Goal: Task Accomplishment & Management: Manage account settings

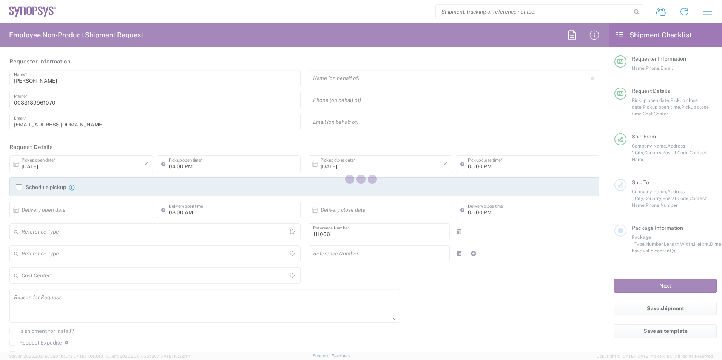
type input "Department"
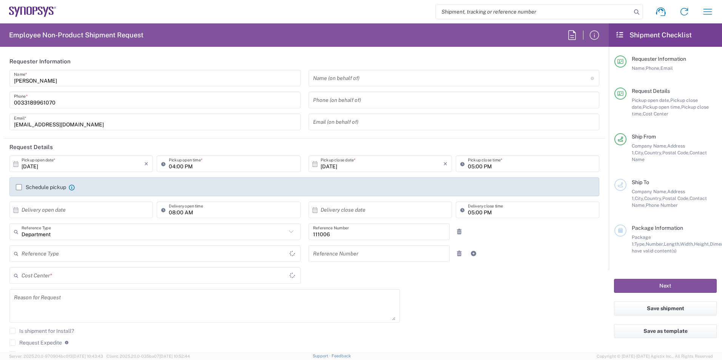
type input "Delivered at Place"
type input "FR65, FIN, EVE, IT 111006"
type input "[GEOGRAPHIC_DATA]"
type input "Wissous/Rungis FR65"
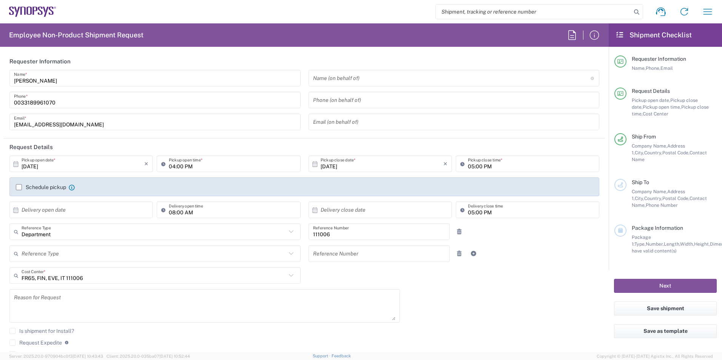
click at [32, 11] on icon at bounding box center [28, 11] width 5 height 8
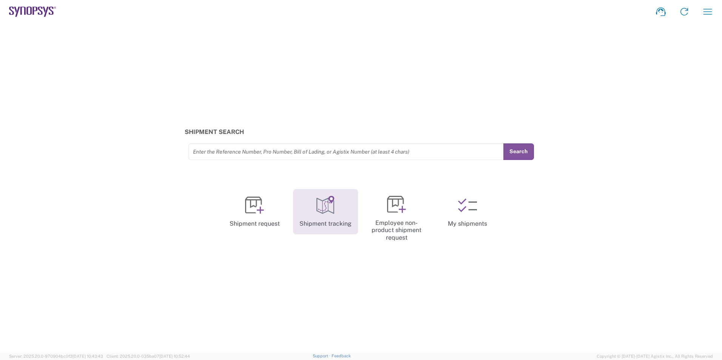
click at [327, 214] on icon at bounding box center [325, 205] width 19 height 19
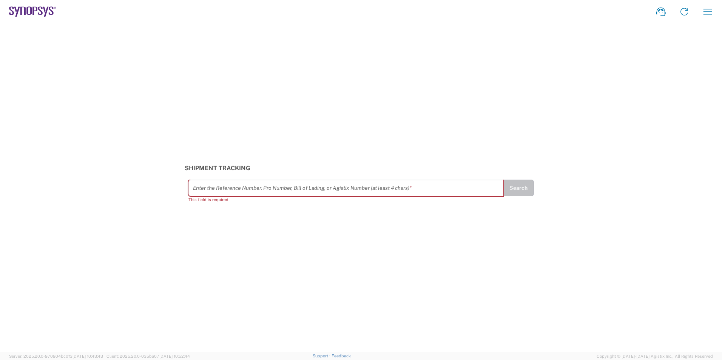
click at [31, 10] on icon at bounding box center [28, 11] width 5 height 8
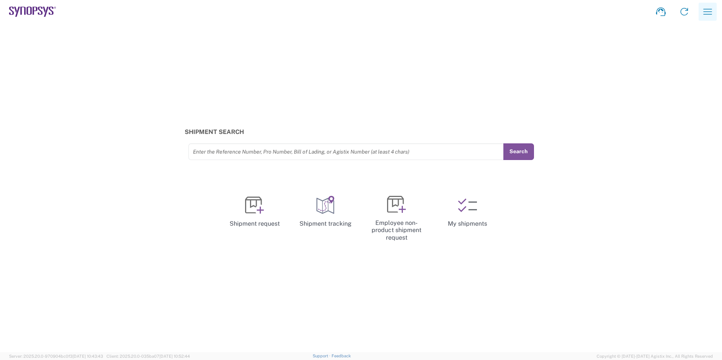
click at [705, 9] on icon "button" at bounding box center [707, 12] width 12 height 12
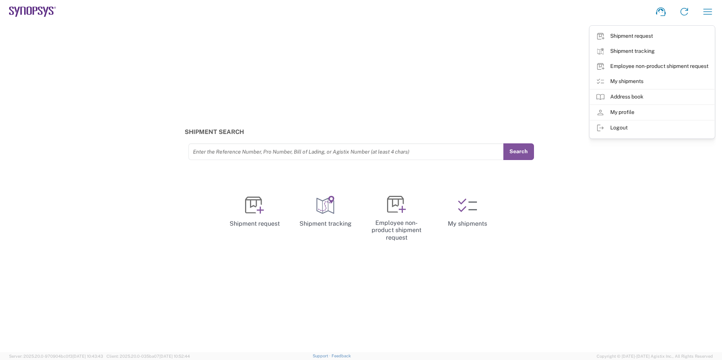
click at [635, 78] on link "My shipments" at bounding box center [652, 81] width 125 height 15
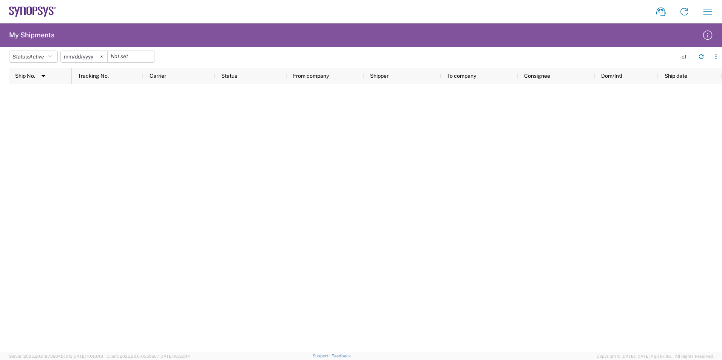
click at [77, 55] on input "[DATE]" at bounding box center [84, 56] width 46 height 11
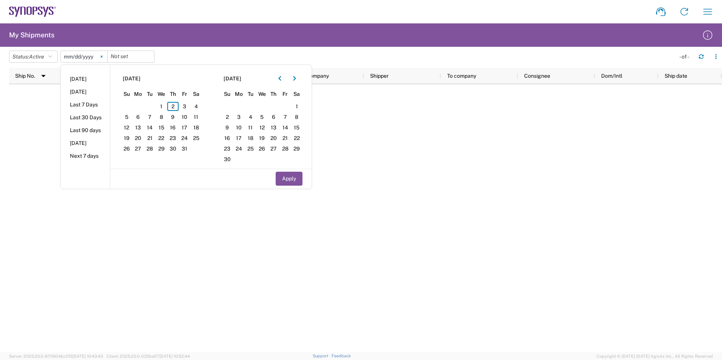
click at [102, 58] on svg-icon at bounding box center [101, 56] width 11 height 11
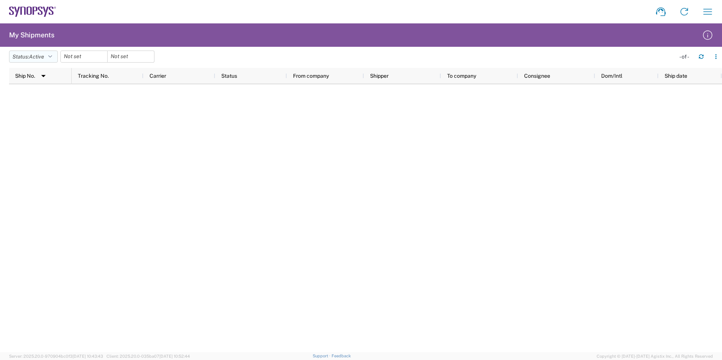
click at [52, 58] on icon "button" at bounding box center [50, 56] width 4 height 5
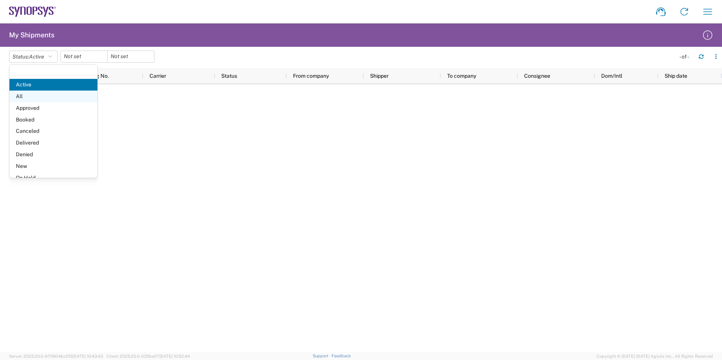
click at [41, 99] on span "All" at bounding box center [53, 97] width 88 height 12
